Goal: Task Accomplishment & Management: Manage account settings

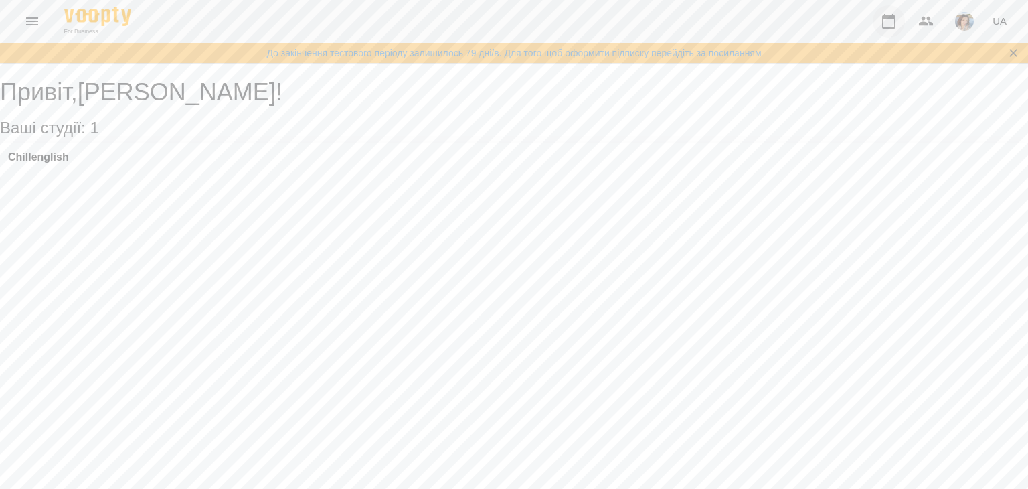
click at [901, 19] on button "button" at bounding box center [889, 21] width 32 height 32
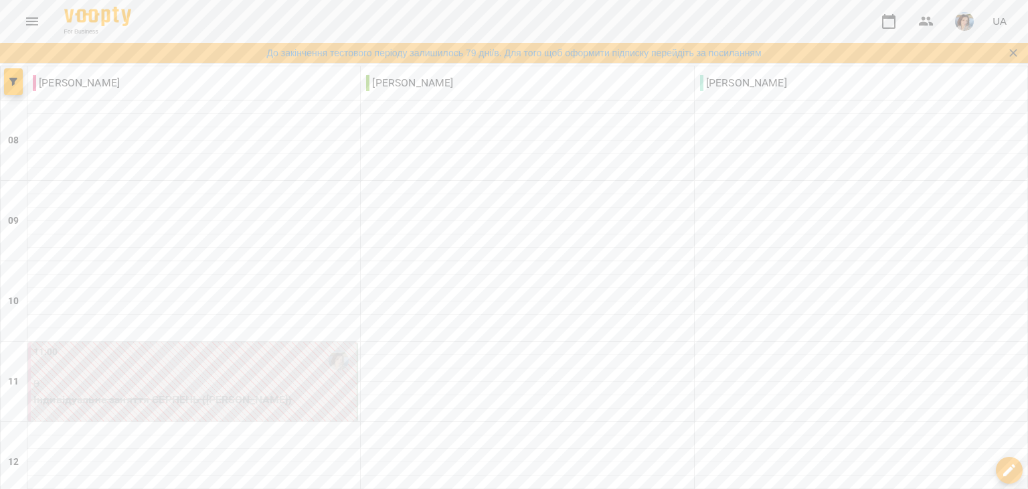
scroll to position [664, 0]
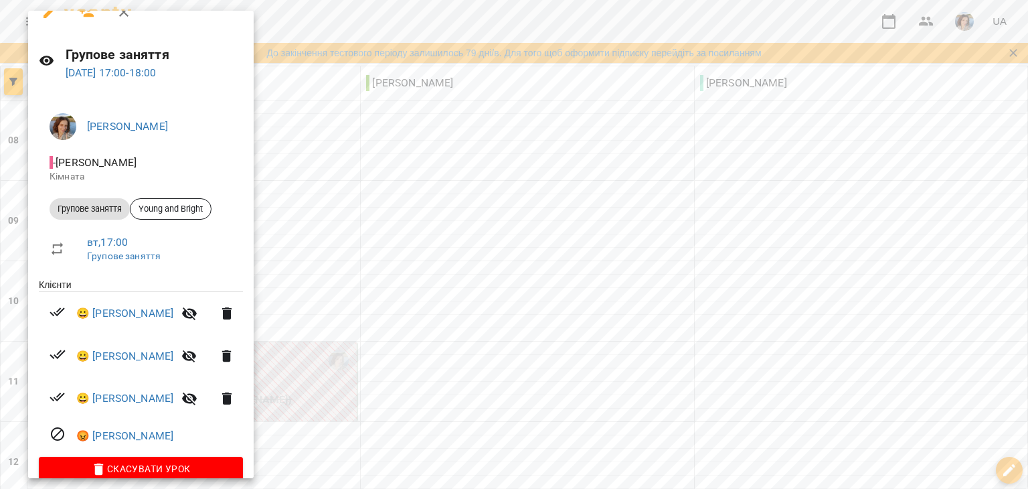
scroll to position [0, 0]
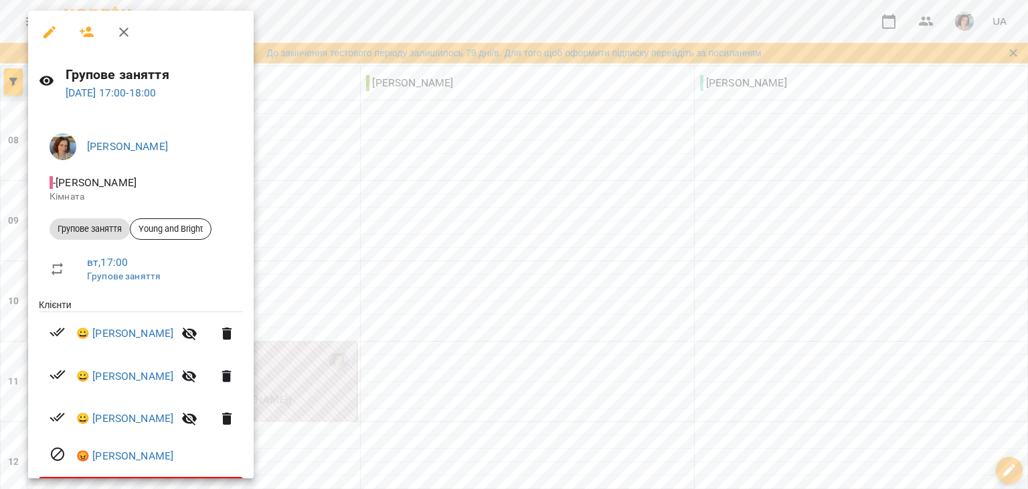
click at [206, 409] on button "button" at bounding box center [189, 418] width 32 height 32
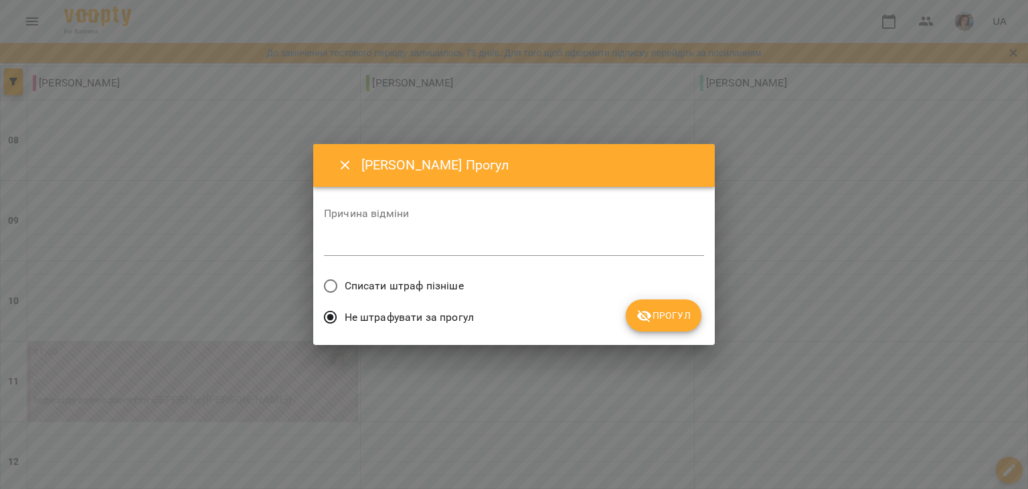
drag, startPoint x: 566, startPoint y: 230, endPoint x: 560, endPoint y: 244, distance: 14.4
click at [562, 242] on div "Причина відміни *" at bounding box center [514, 235] width 380 height 54
click at [554, 253] on div "*" at bounding box center [514, 244] width 380 height 21
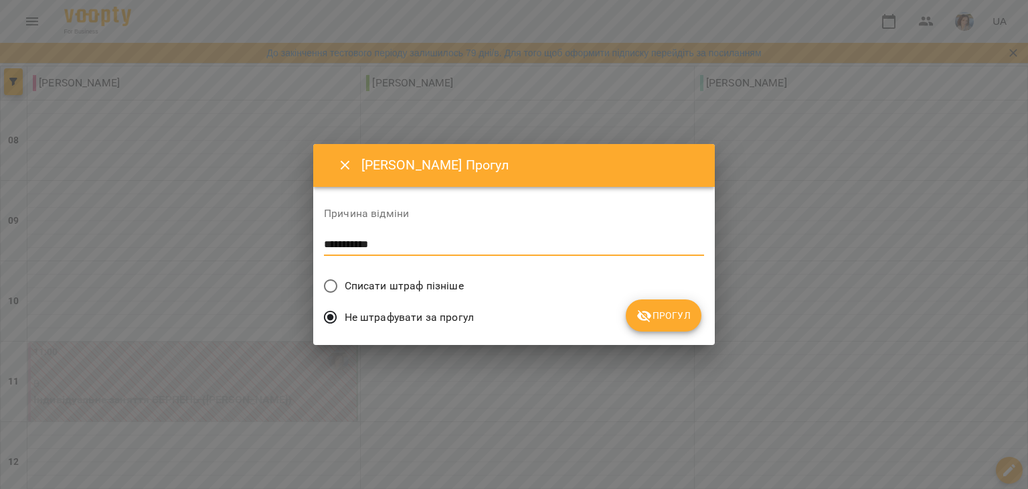
type textarea "**********"
click at [678, 319] on span "Прогул" at bounding box center [664, 315] width 54 height 16
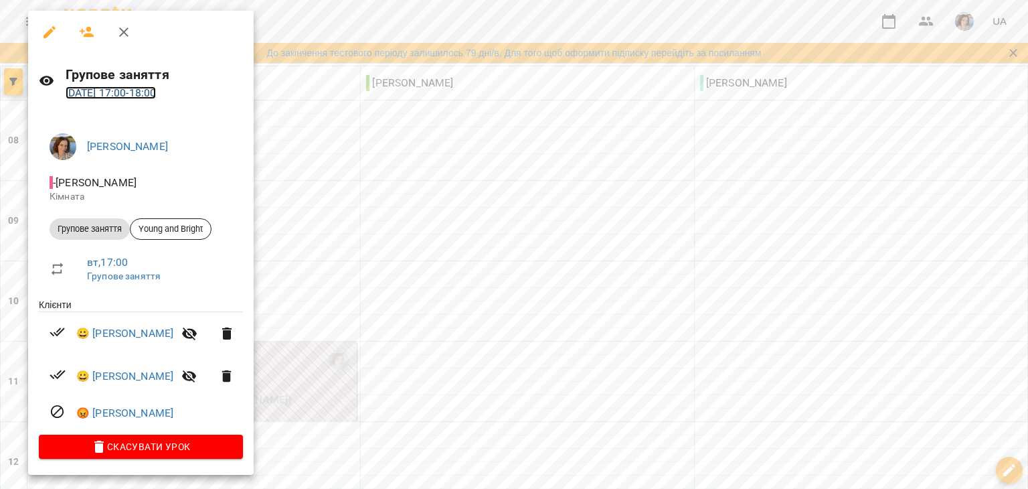
click at [143, 86] on link "[DATE] 17:00 - 18:00" at bounding box center [111, 92] width 91 height 13
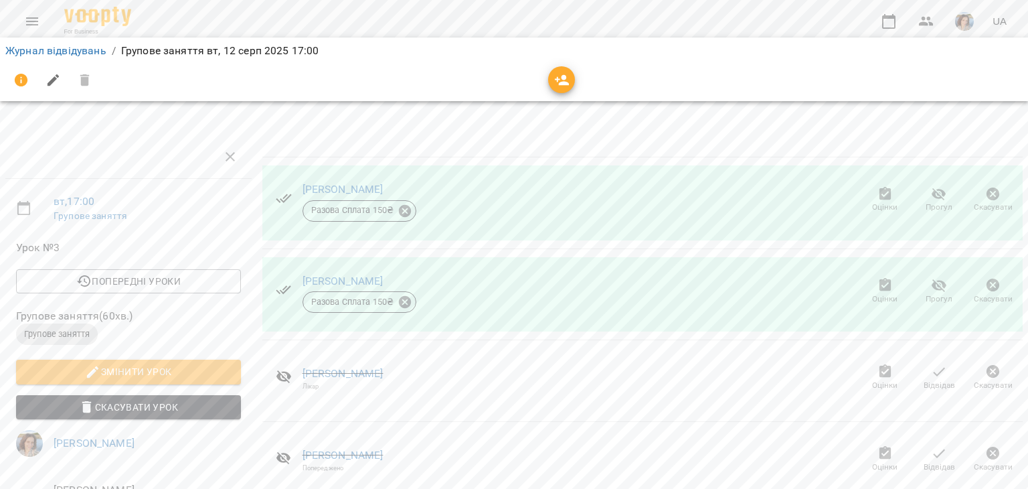
scroll to position [67, 0]
click at [988, 447] on icon "button" at bounding box center [993, 453] width 13 height 13
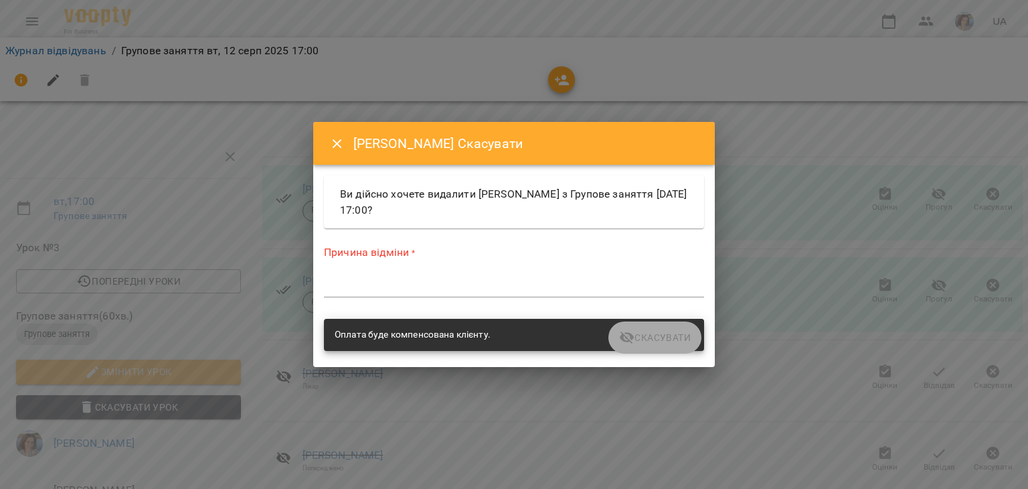
click at [345, 143] on button "Close" at bounding box center [337, 144] width 32 height 32
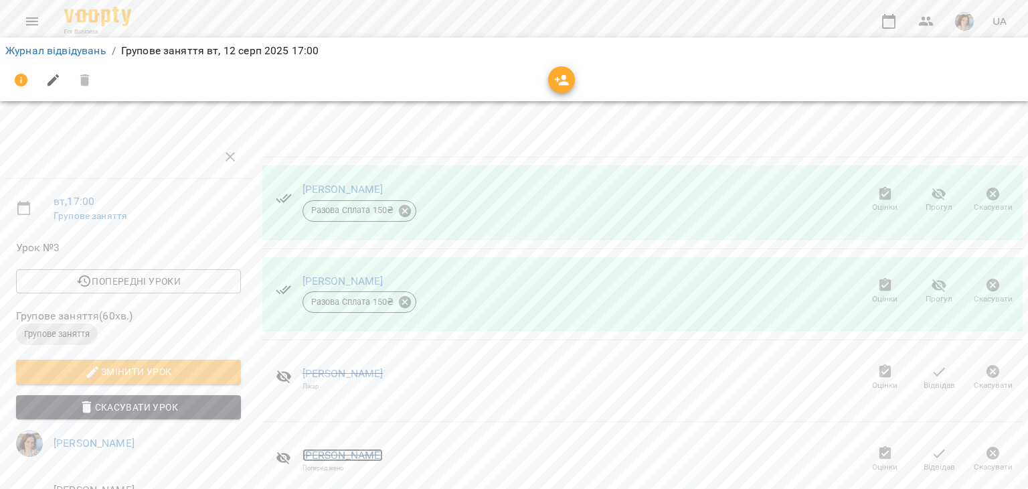
click at [329, 449] on link "[PERSON_NAME]" at bounding box center [343, 455] width 81 height 13
